Goal: Transaction & Acquisition: Obtain resource

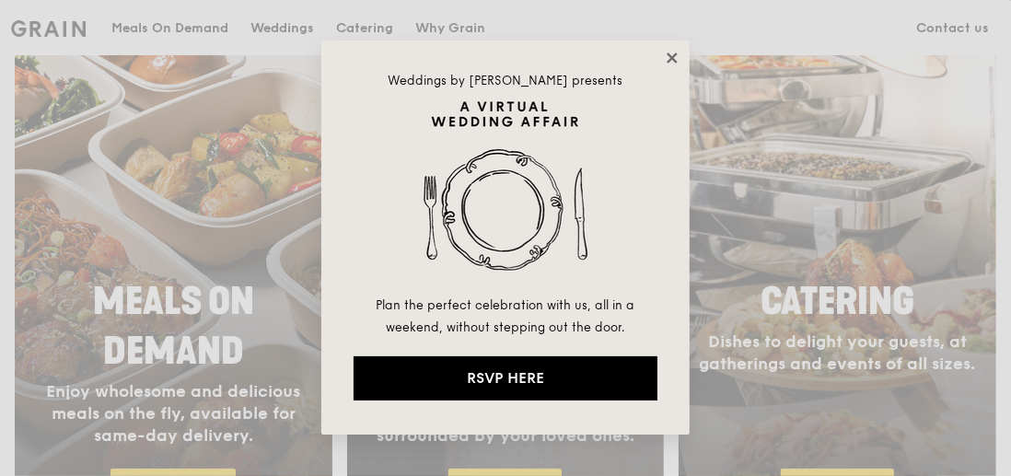
click at [671, 58] on icon at bounding box center [671, 57] width 10 height 10
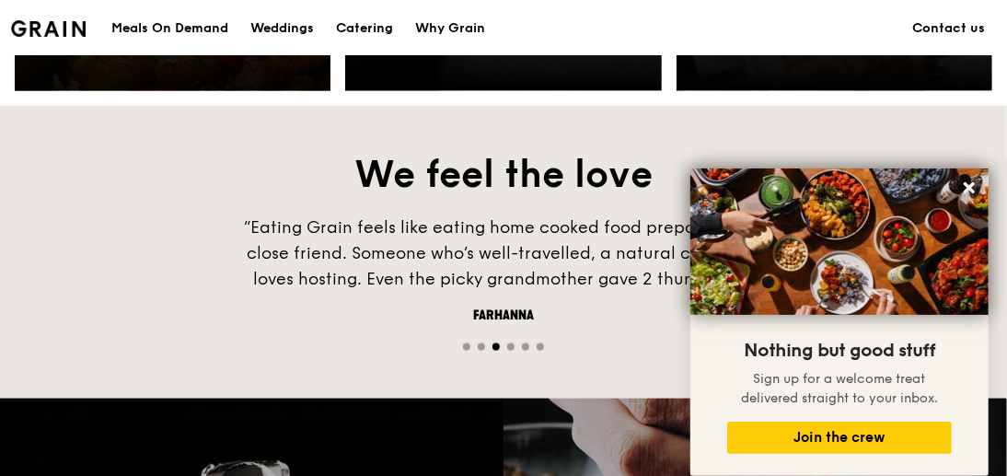
scroll to position [1521, 0]
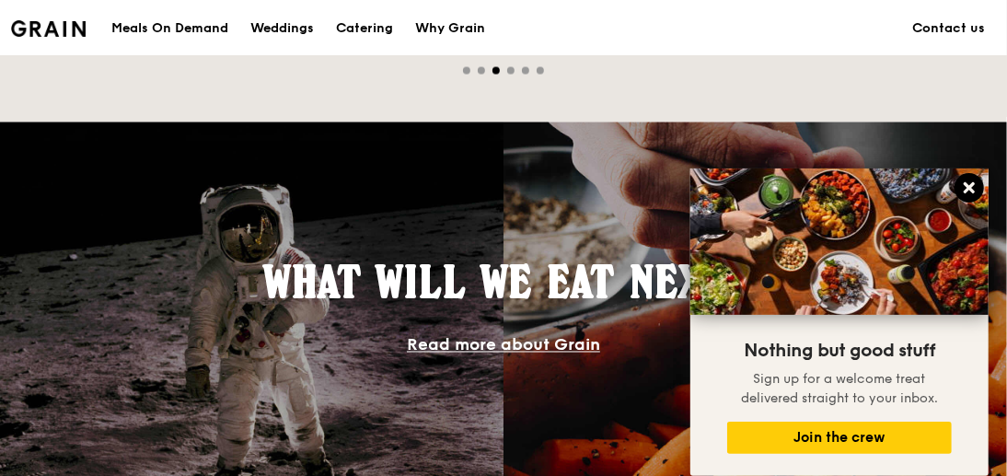
click at [970, 183] on icon at bounding box center [969, 187] width 17 height 17
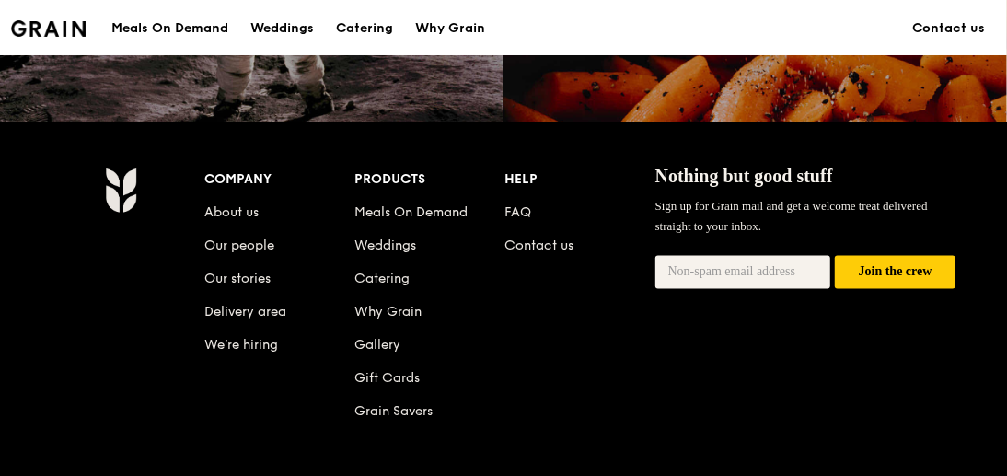
scroll to position [1981, 0]
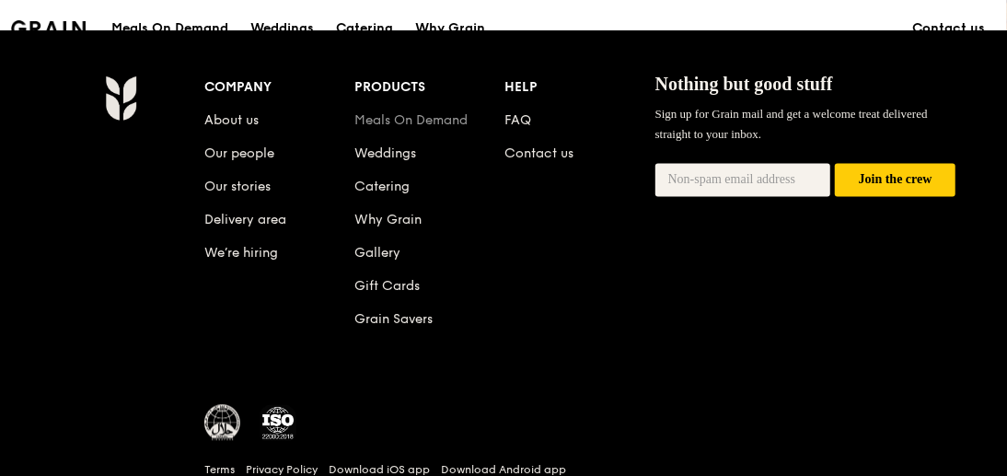
click at [390, 119] on link "Meals On Demand" at bounding box center [410, 120] width 113 height 16
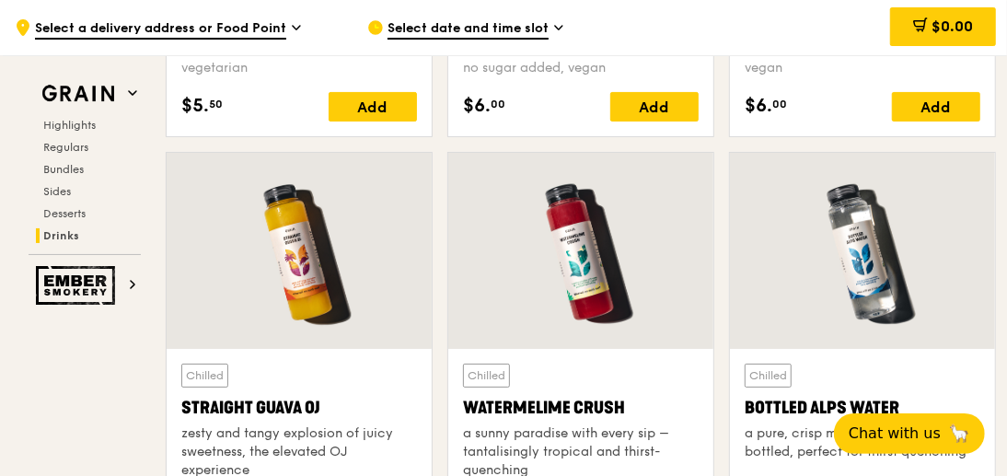
scroll to position [6903, 0]
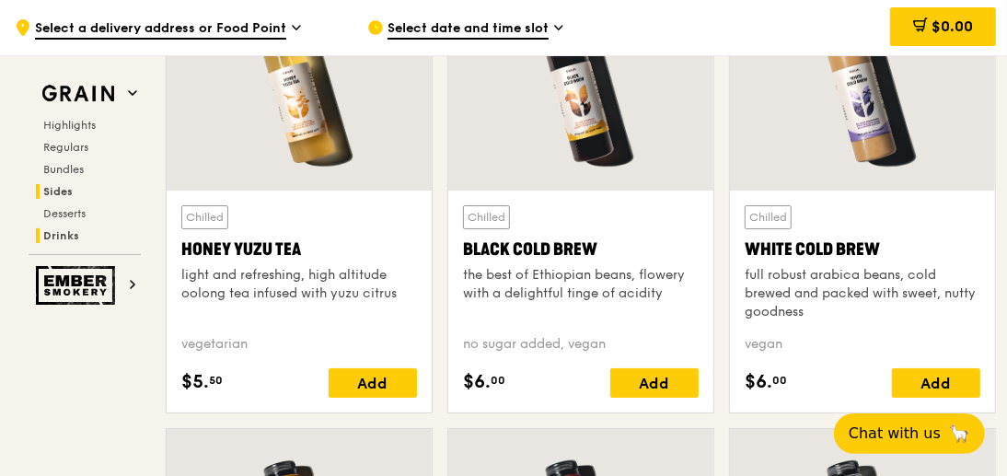
click at [55, 193] on span "Sides" at bounding box center [57, 191] width 29 height 13
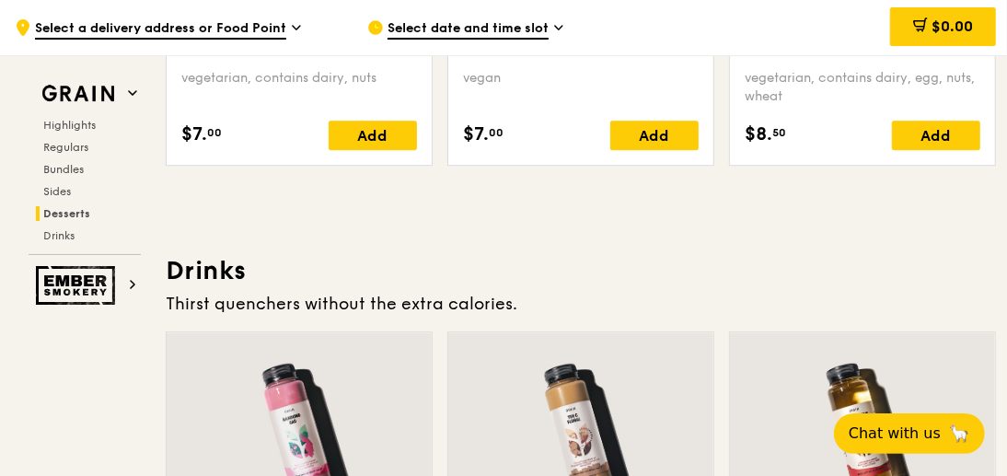
scroll to position [6223, 0]
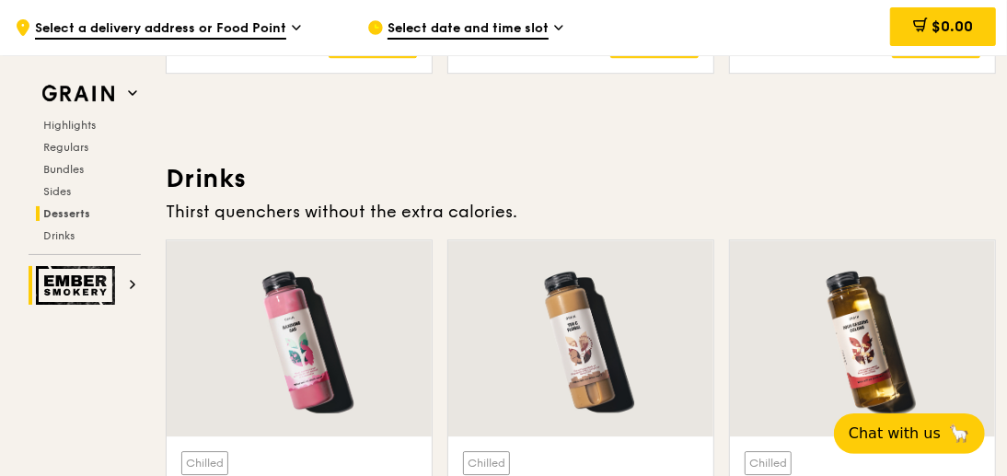
click at [92, 283] on img at bounding box center [78, 285] width 85 height 39
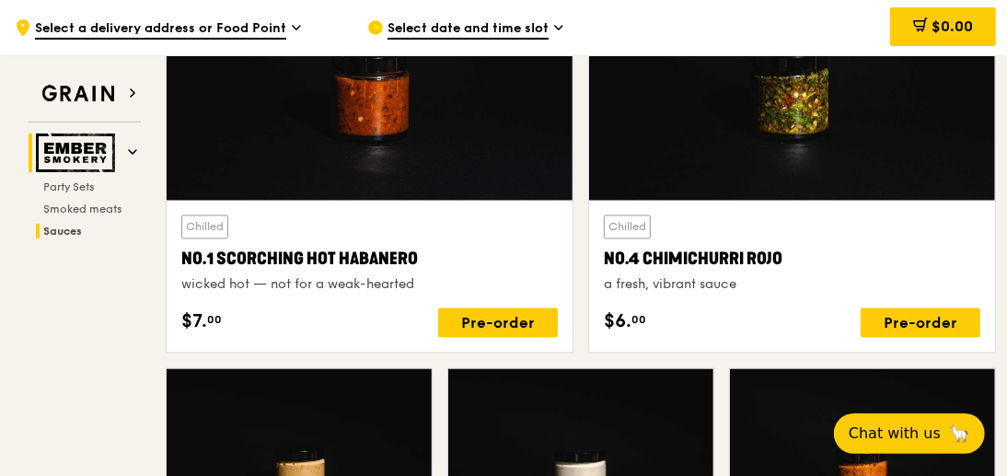
scroll to position [1396, 0]
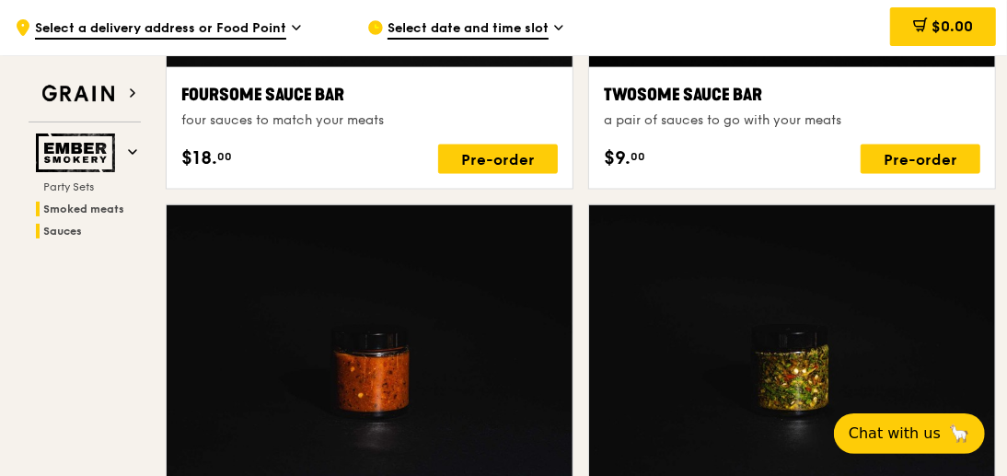
click at [86, 205] on span "Smoked meats" at bounding box center [83, 208] width 81 height 13
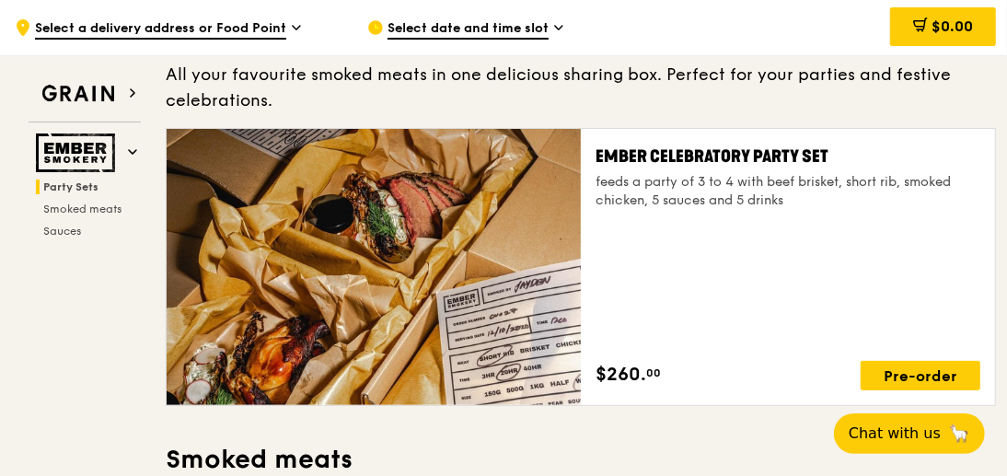
scroll to position [0, 0]
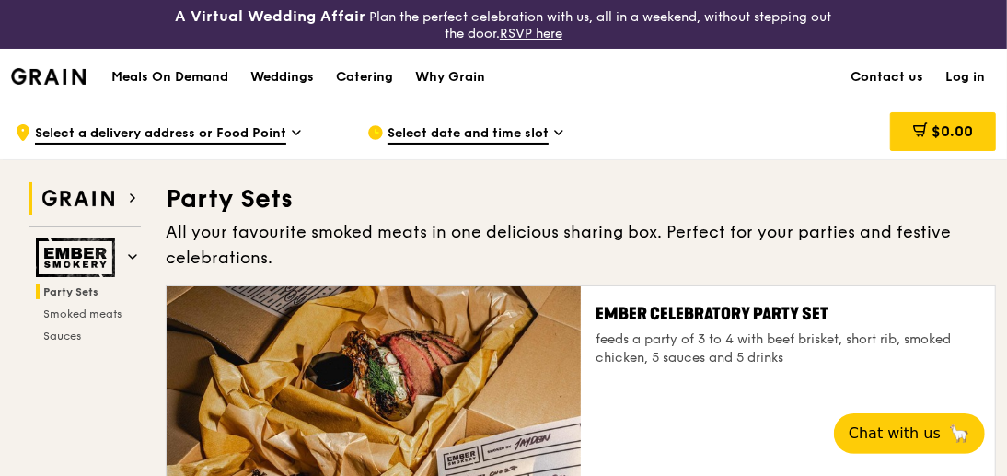
click at [83, 195] on img at bounding box center [78, 198] width 85 height 33
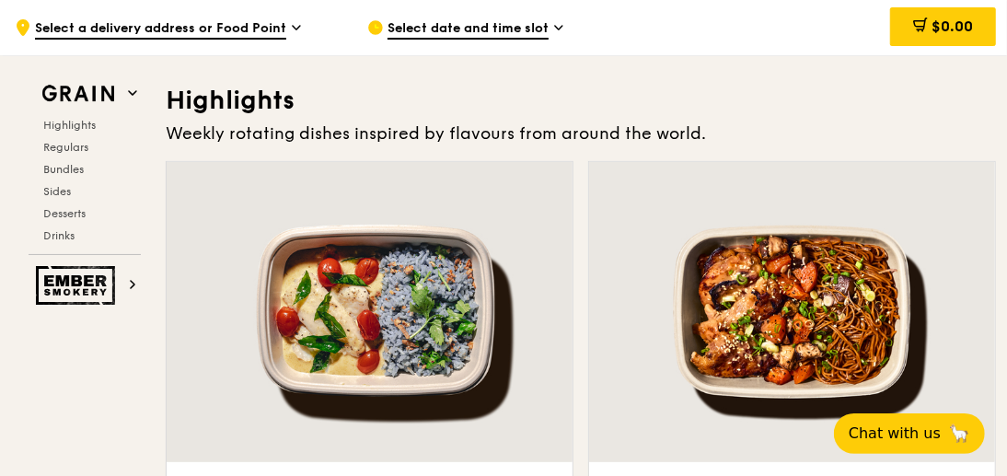
scroll to position [568, 0]
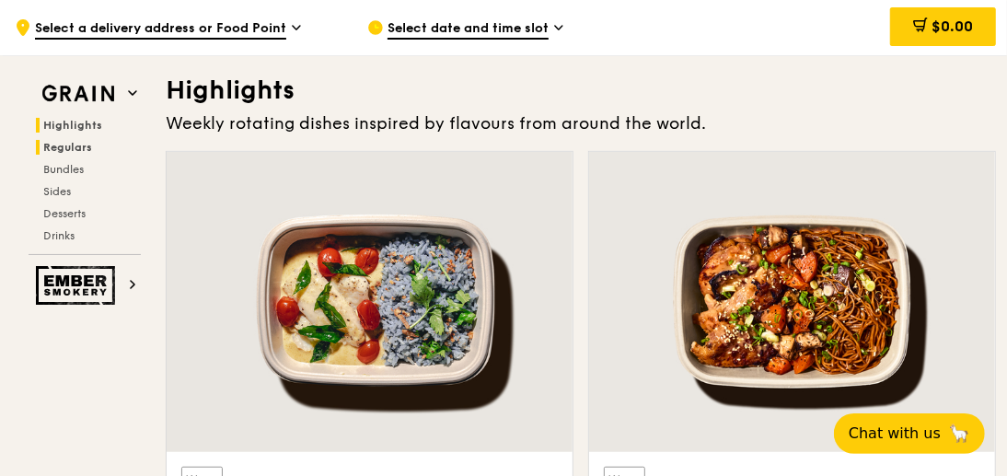
click at [61, 152] on span "Regulars" at bounding box center [67, 147] width 49 height 13
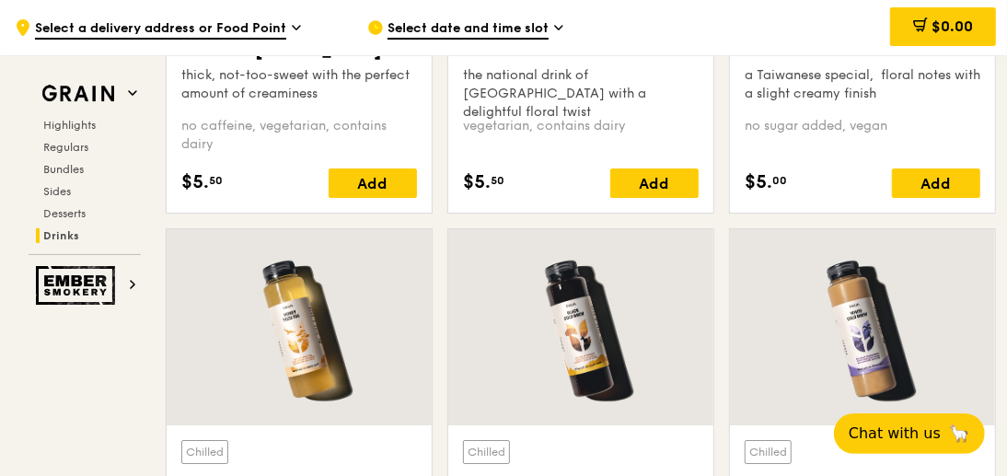
scroll to position [6853, 0]
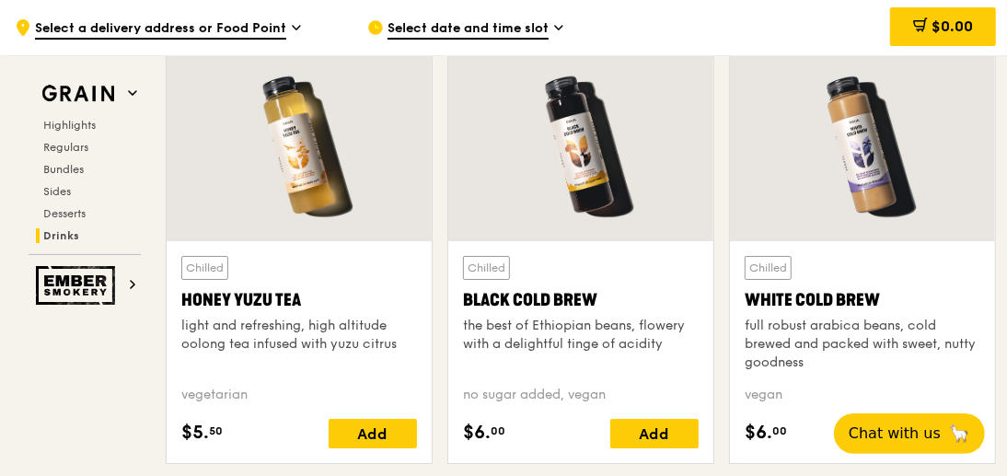
click at [554, 29] on icon at bounding box center [558, 27] width 9 height 17
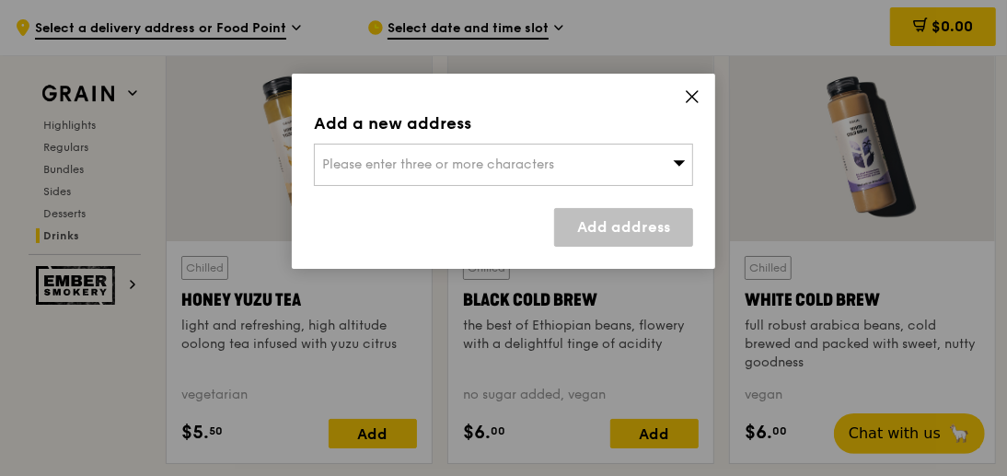
click at [690, 98] on icon at bounding box center [692, 96] width 17 height 17
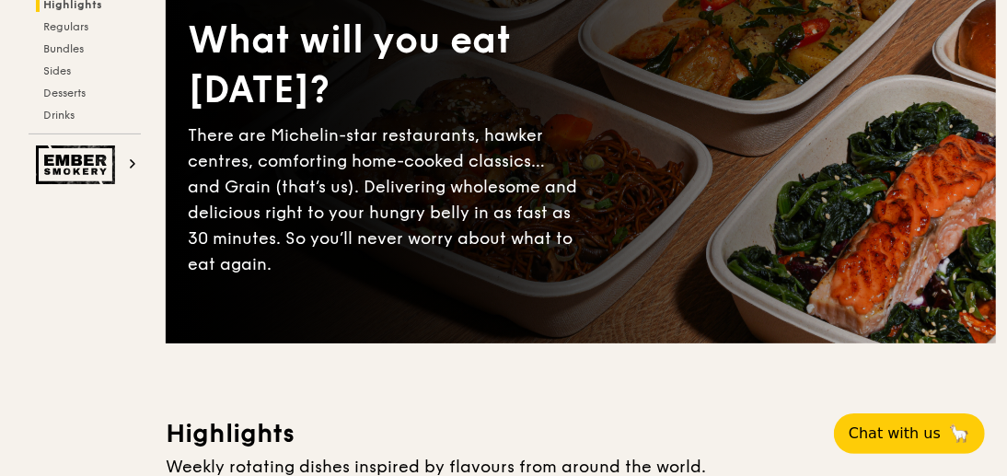
scroll to position [0, 0]
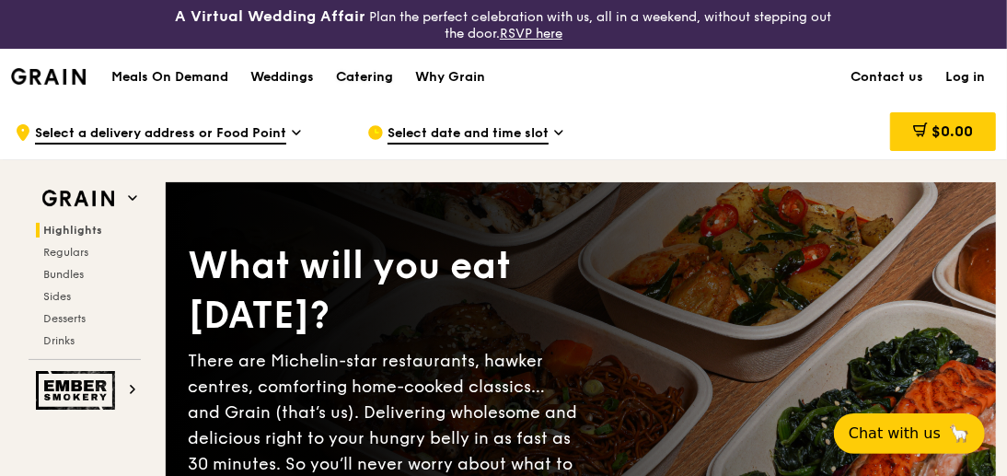
click at [362, 77] on div "Catering" at bounding box center [364, 77] width 57 height 55
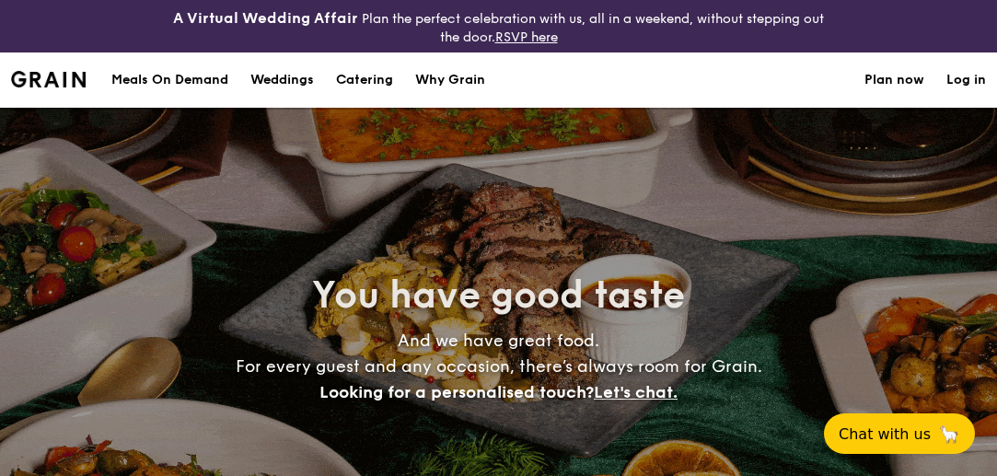
select select
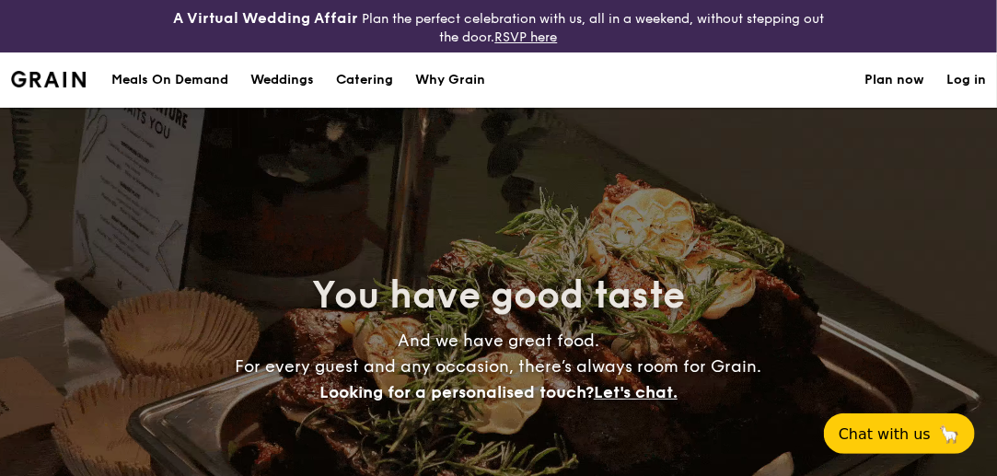
click at [168, 74] on div "Meals On Demand" at bounding box center [169, 79] width 117 height 55
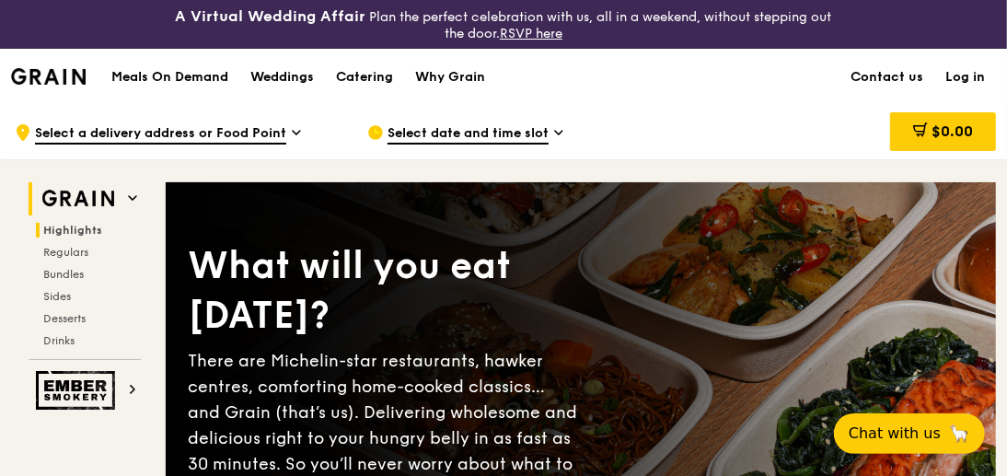
click at [68, 228] on span "Highlights" at bounding box center [72, 230] width 59 height 13
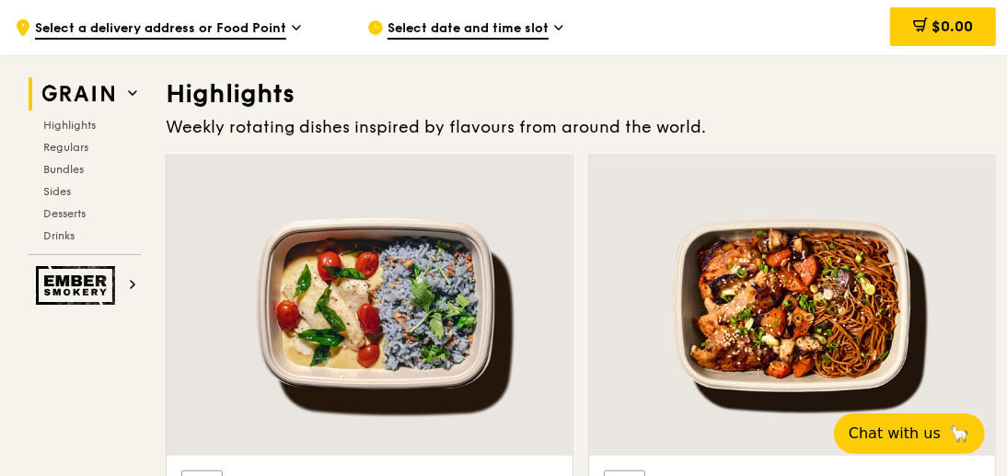
scroll to position [568, 0]
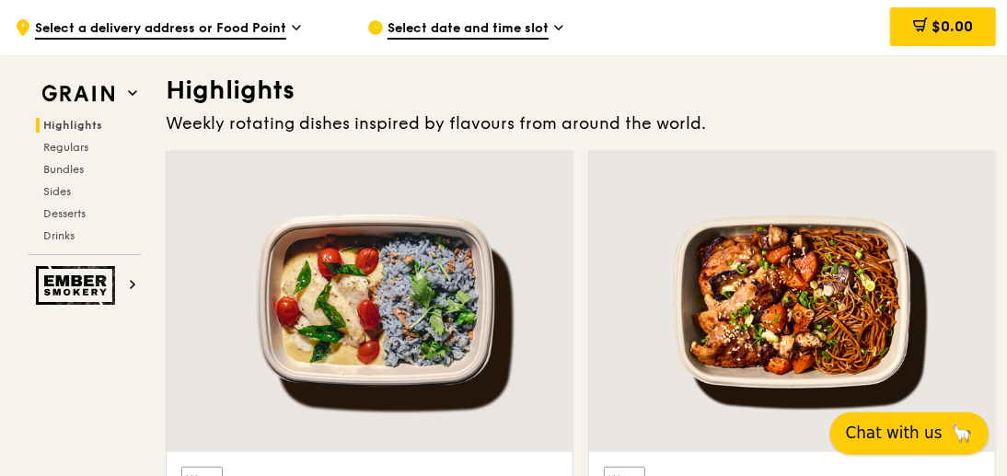
click at [899, 436] on span "Chat with us" at bounding box center [894, 433] width 97 height 23
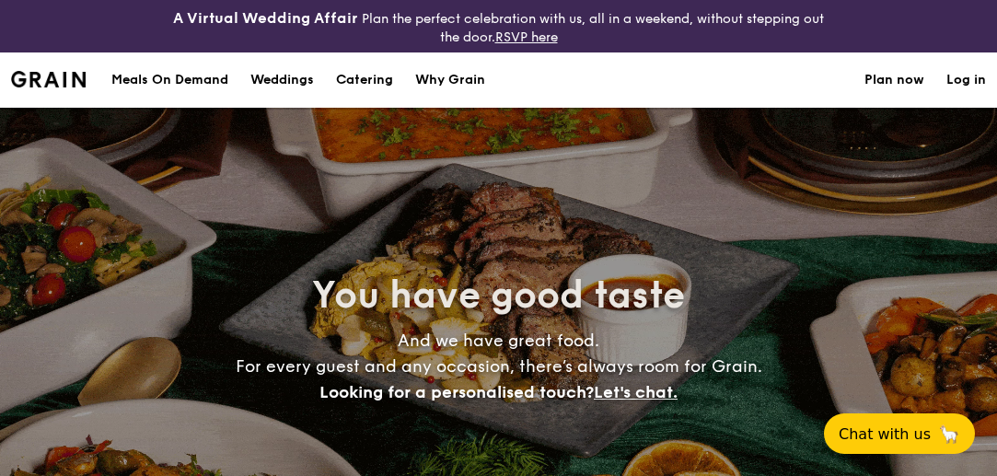
select select
drag, startPoint x: 363, startPoint y: 77, endPoint x: 362, endPoint y: 113, distance: 35.9
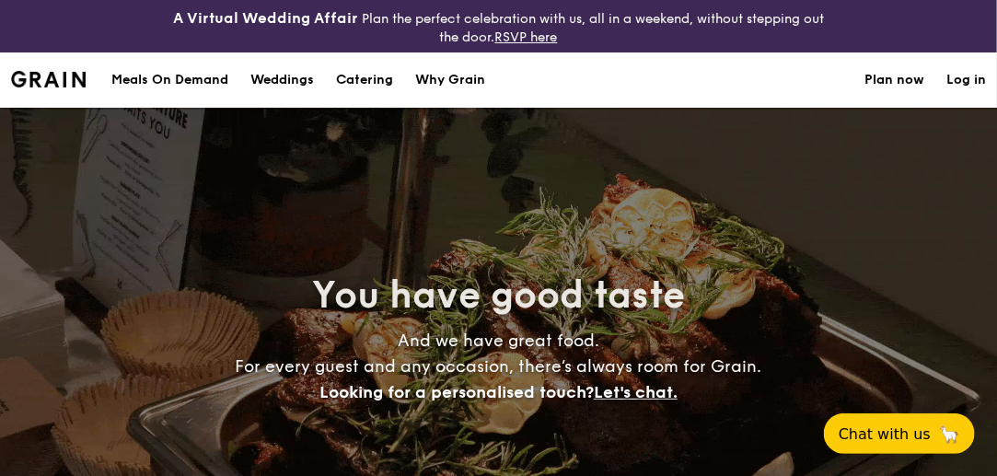
click at [363, 77] on h1 "Catering" at bounding box center [364, 79] width 57 height 55
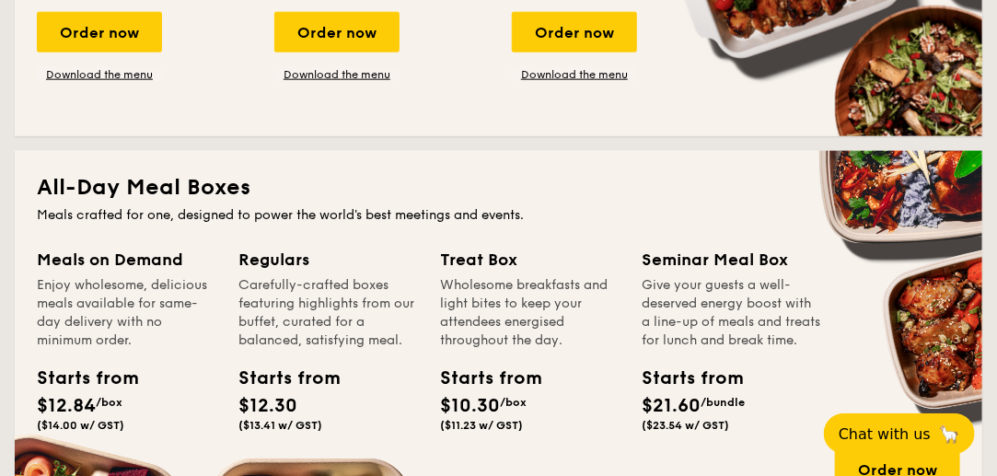
scroll to position [920, 0]
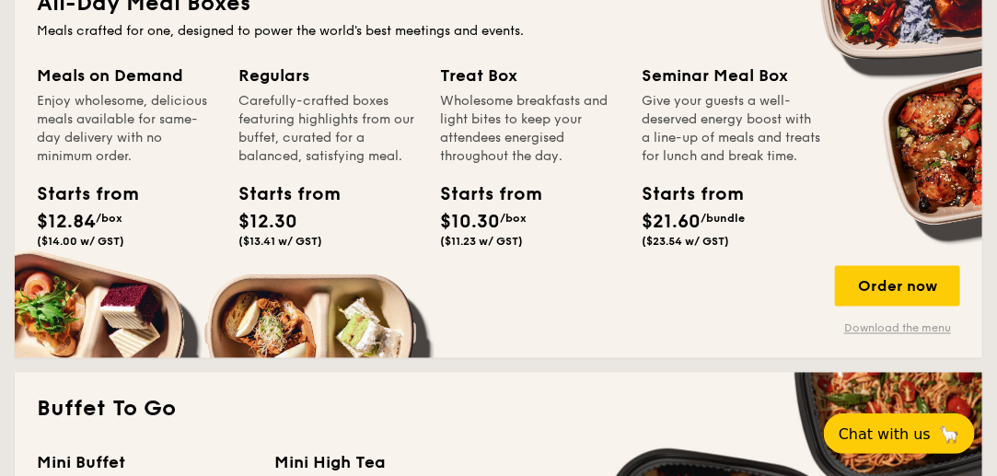
click at [880, 327] on link "Download the menu" at bounding box center [897, 328] width 125 height 15
